Goal: Task Accomplishment & Management: Use online tool/utility

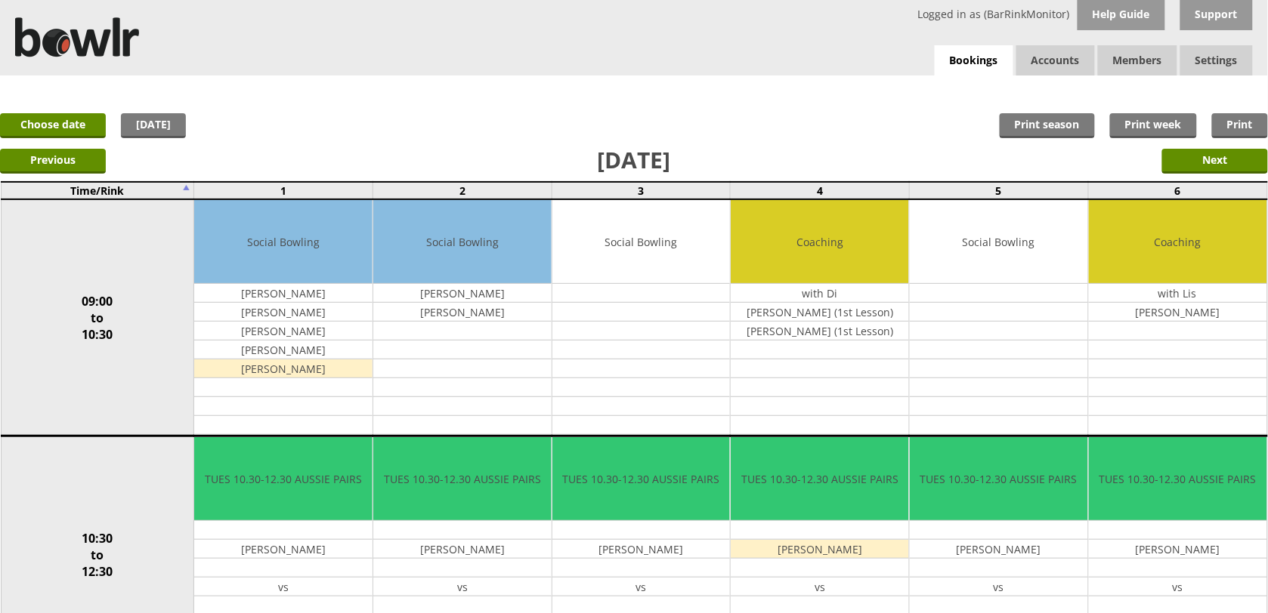
click at [933, 54] on div "Logged in as (BarRinkMonitor) Help Guide Support Bookings Accounts Rink Takings…" at bounding box center [634, 38] width 1268 height 76
click at [965, 62] on link "Bookings" at bounding box center [973, 60] width 79 height 31
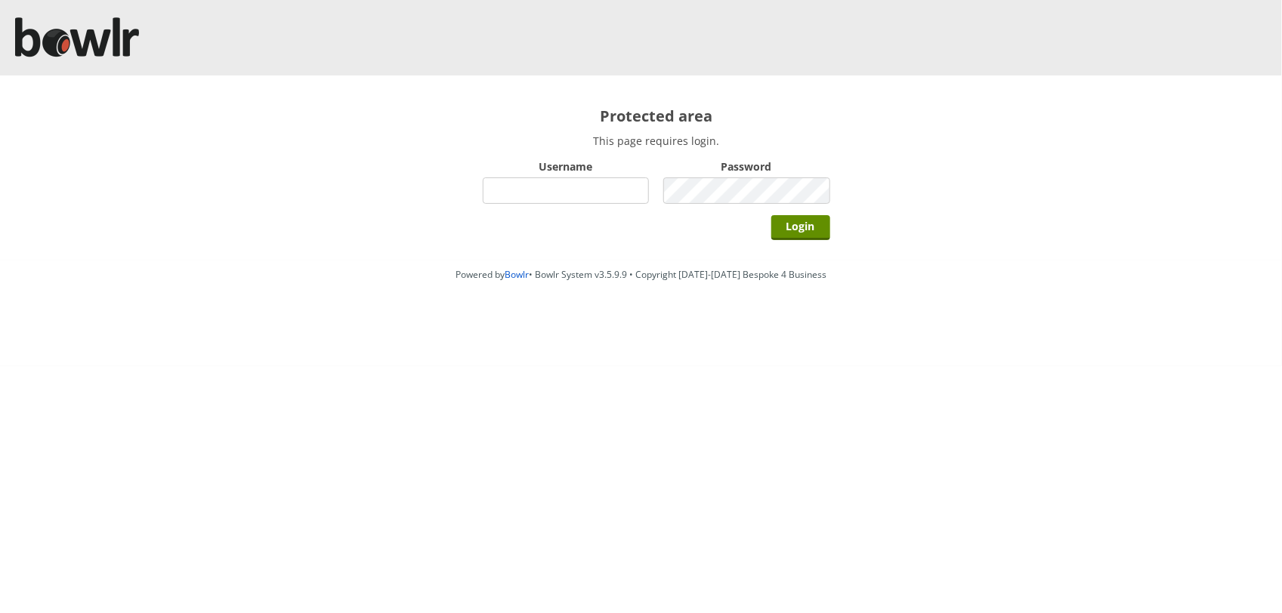
click at [502, 185] on input "Username" at bounding box center [566, 191] width 167 height 26
type input "hornseaindoorbowlsclub"
click at [771, 215] on input "Login" at bounding box center [800, 227] width 59 height 25
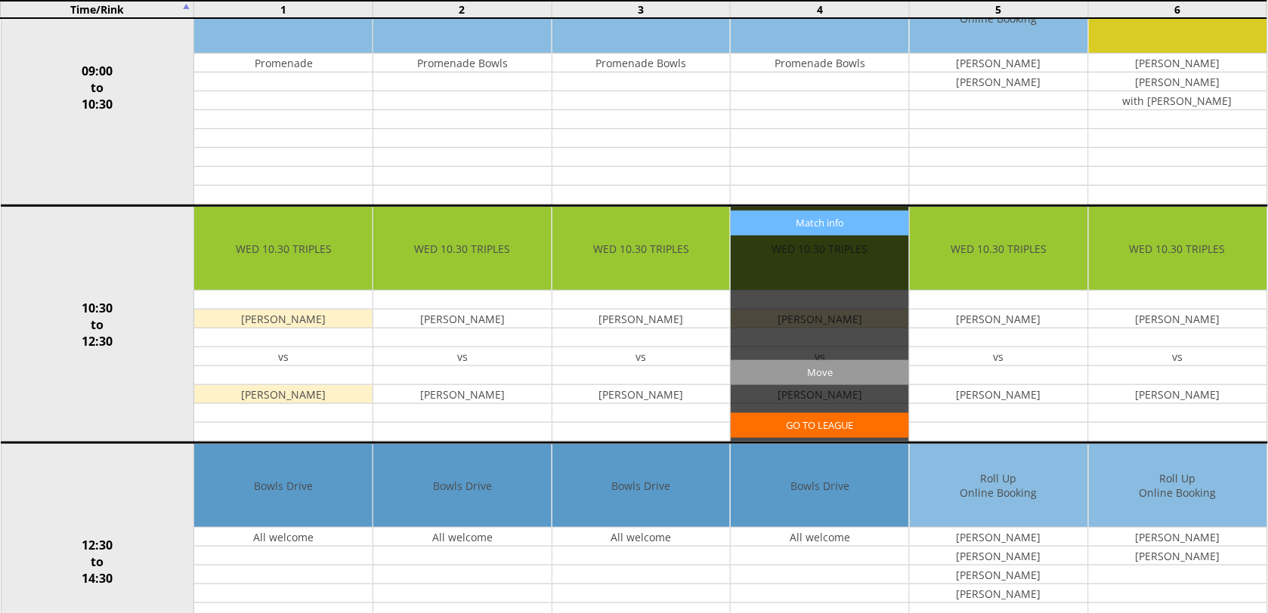
scroll to position [189, 0]
